Goal: Information Seeking & Learning: Learn about a topic

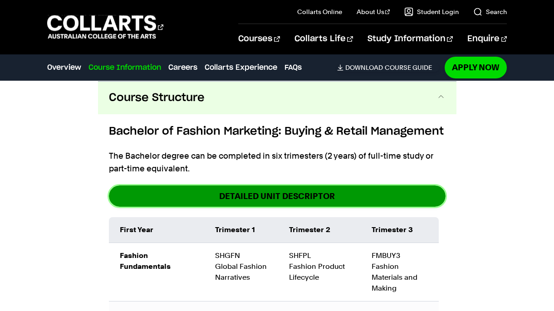
click at [294, 191] on link "DETAILED UNIT DESCRIPTOR" at bounding box center [277, 195] width 336 height 21
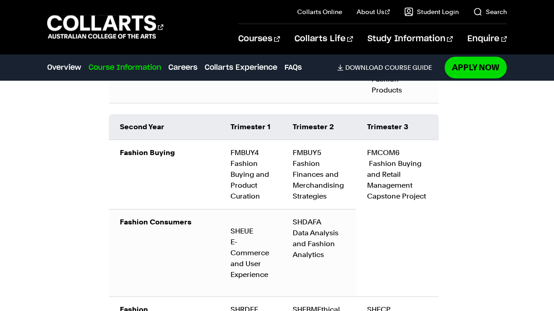
scroll to position [1425, 0]
click at [205, 200] on td "Fashion Buying" at bounding box center [164, 174] width 111 height 69
click at [235, 70] on link "Collarts Experience" at bounding box center [241, 67] width 73 height 11
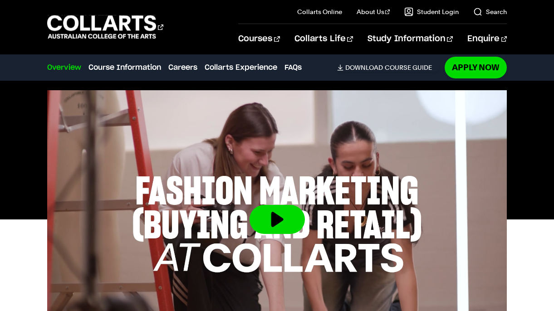
scroll to position [321, 0]
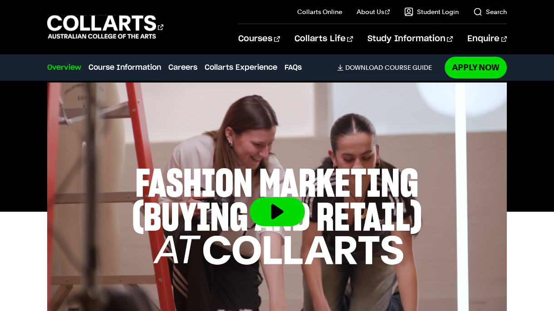
click at [203, 219] on img at bounding box center [276, 212] width 459 height 258
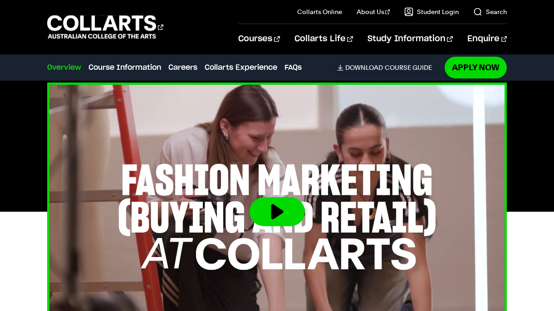
click at [273, 215] on button at bounding box center [276, 211] width 55 height 29
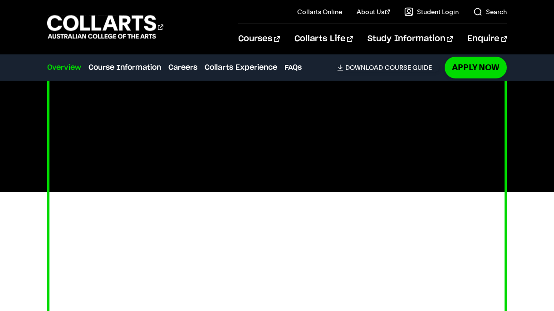
scroll to position [346, 0]
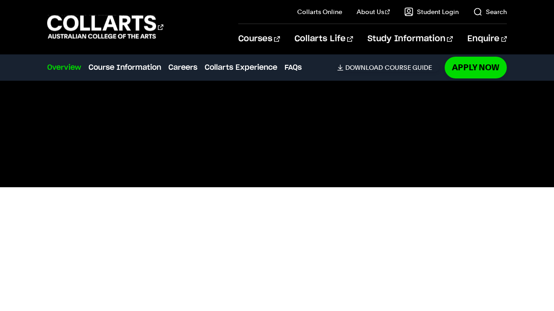
click at [20, 258] on div at bounding box center [277, 187] width 554 height 258
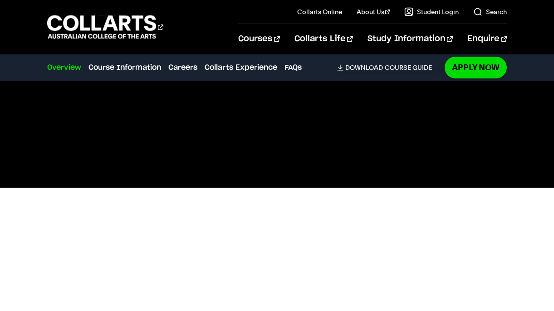
scroll to position [347, 0]
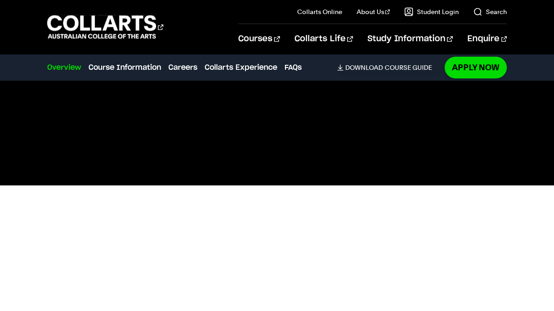
click at [12, 271] on div at bounding box center [277, 185] width 554 height 258
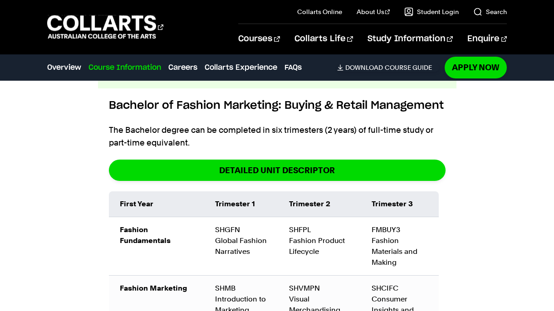
scroll to position [1043, 0]
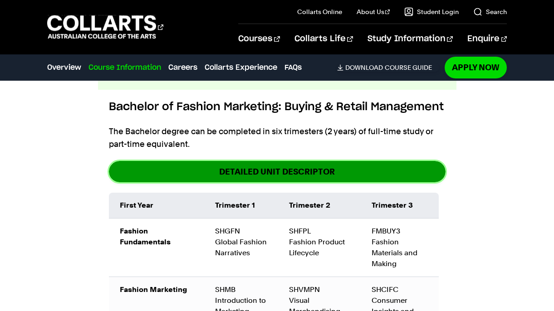
click at [141, 175] on link "DETAILED UNIT DESCRIPTOR" at bounding box center [277, 171] width 336 height 21
